Goal: Manage account settings

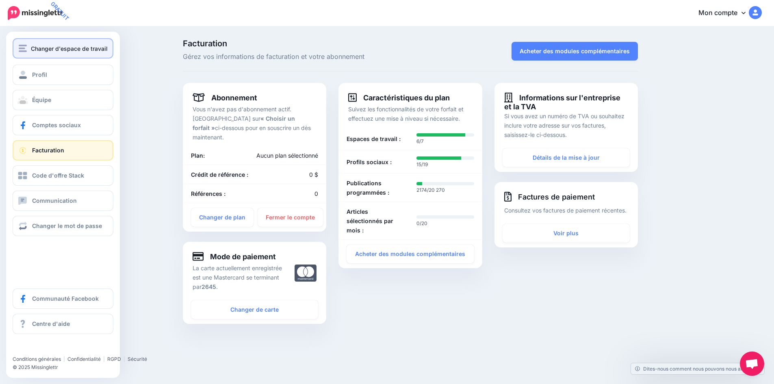
click at [24, 53] on div "Changer d'espace de travail" at bounding box center [63, 48] width 89 height 9
click at [20, 50] on img "button" at bounding box center [23, 48] width 8 height 7
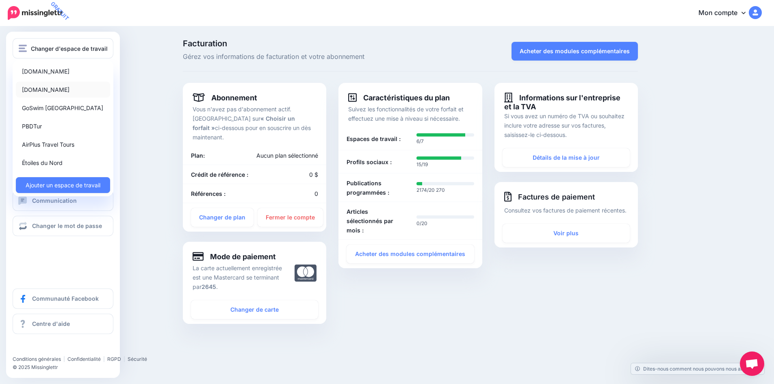
click at [44, 85] on font "[DOMAIN_NAME]" at bounding box center [46, 90] width 48 height 10
